Goal: Task Accomplishment & Management: Manage account settings

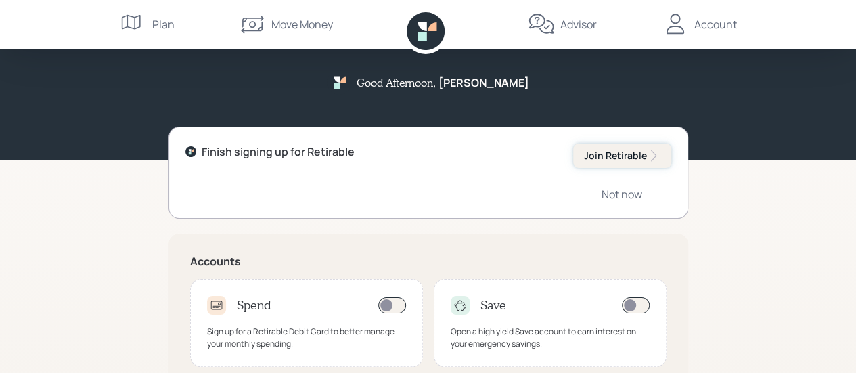
click at [603, 148] on button "Join Retirable" at bounding box center [622, 155] width 98 height 24
click at [605, 151] on div "Join Retirable" at bounding box center [622, 156] width 76 height 14
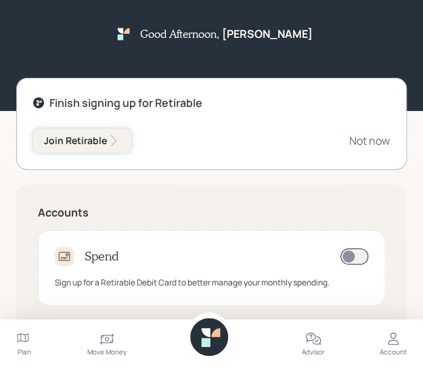
click at [82, 146] on div "Join Retirable" at bounding box center [82, 141] width 76 height 14
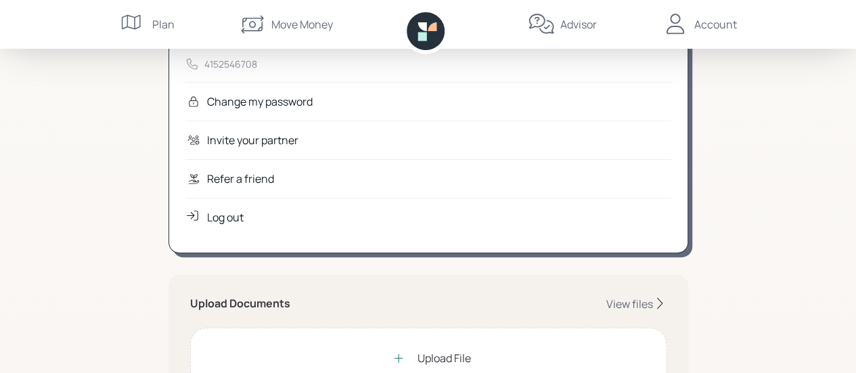
scroll to position [203, 0]
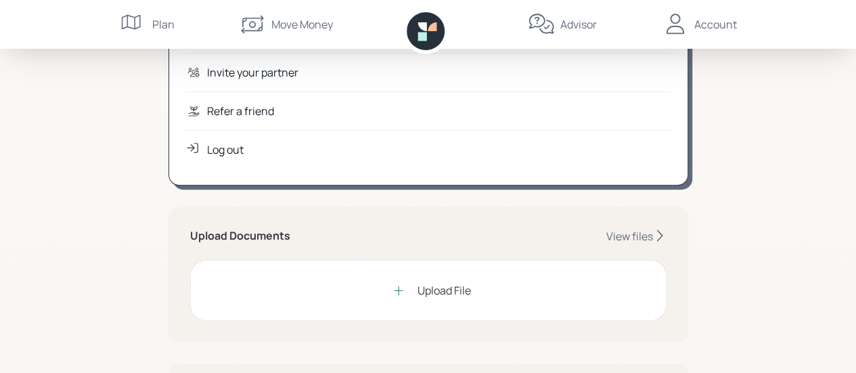
click at [349, 280] on div "Upload File" at bounding box center [428, 290] width 476 height 61
click at [430, 290] on div "Upload File" at bounding box center [444, 290] width 53 height 16
click at [319, 286] on div "Upload File" at bounding box center [428, 290] width 476 height 61
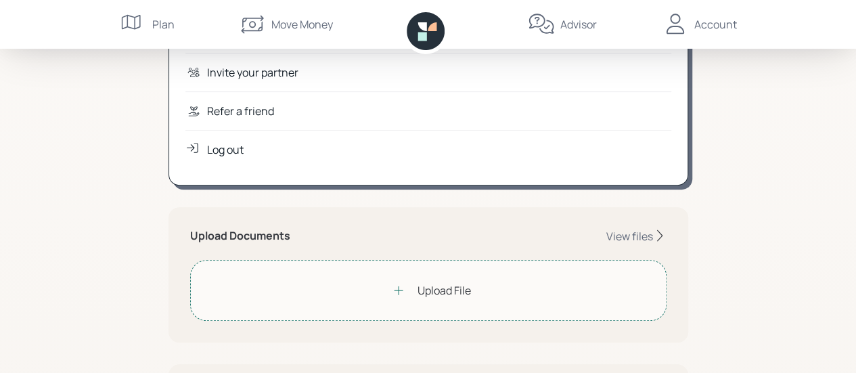
click at [256, 303] on div "Upload File" at bounding box center [428, 290] width 476 height 61
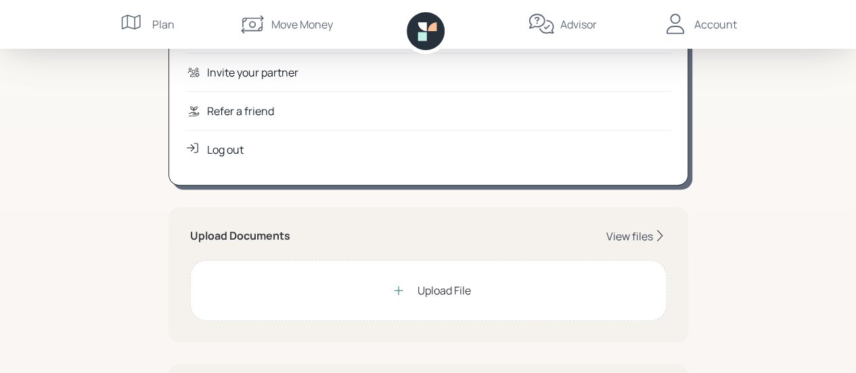
click at [629, 236] on div "View files" at bounding box center [629, 236] width 47 height 15
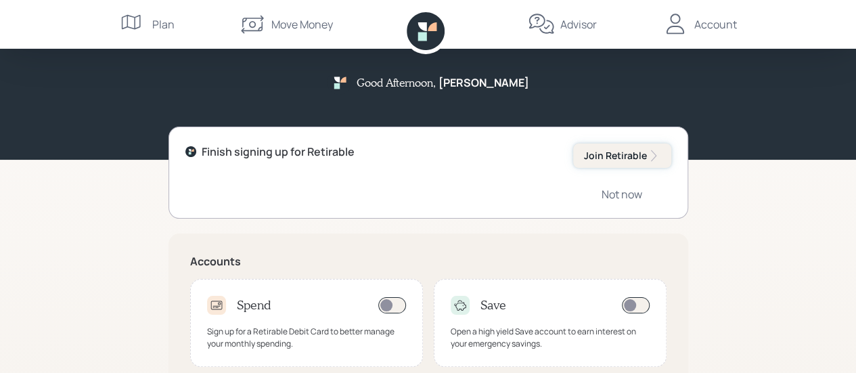
click at [596, 161] on div "Join Retirable" at bounding box center [622, 156] width 76 height 14
click at [681, 25] on icon at bounding box center [675, 24] width 27 height 27
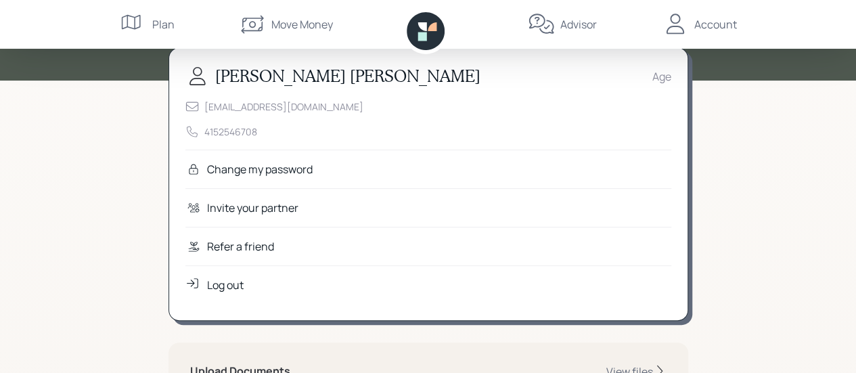
scroll to position [135, 0]
